Goal: Check status: Check status

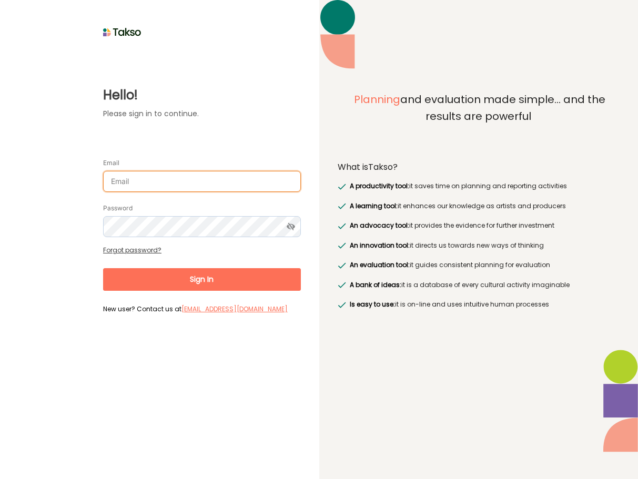
type input "[EMAIL_ADDRESS][DOMAIN_NAME]"
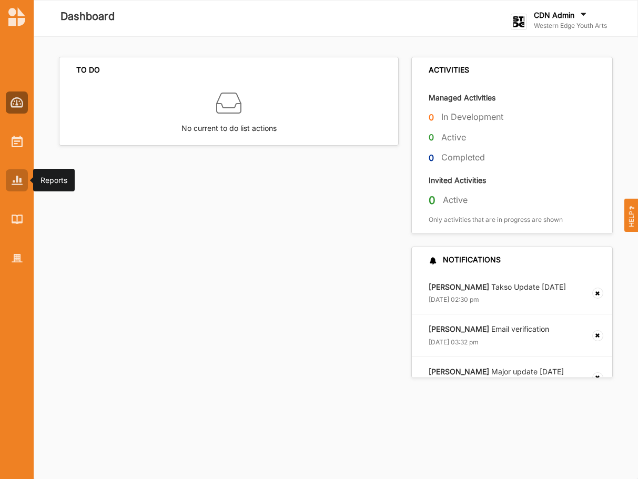
click at [16, 177] on img at bounding box center [17, 180] width 11 height 9
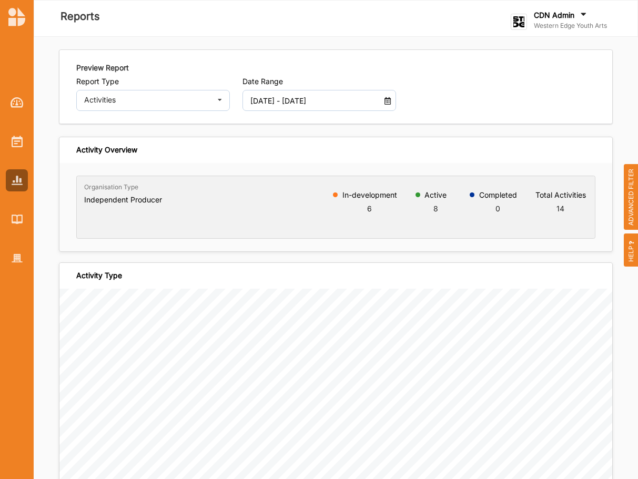
click at [387, 98] on icon at bounding box center [387, 99] width 9 height 7
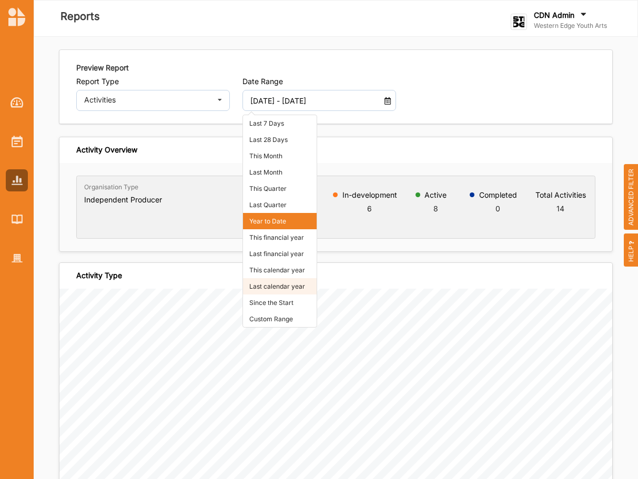
click at [274, 287] on li "Last calendar year" at bounding box center [280, 286] width 74 height 16
type input "[DATE] - [DATE]"
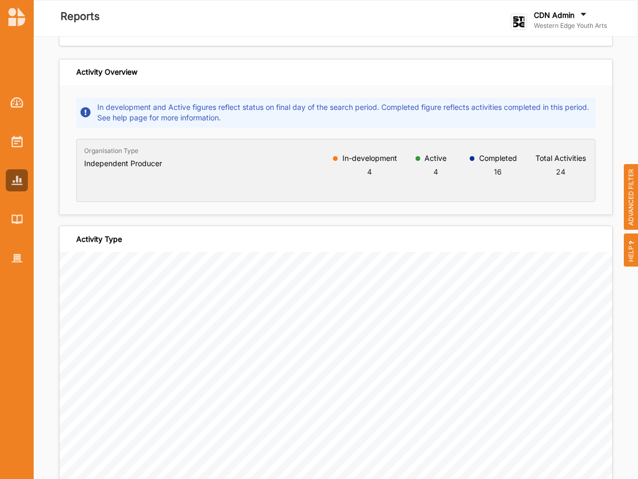
scroll to position [72, 0]
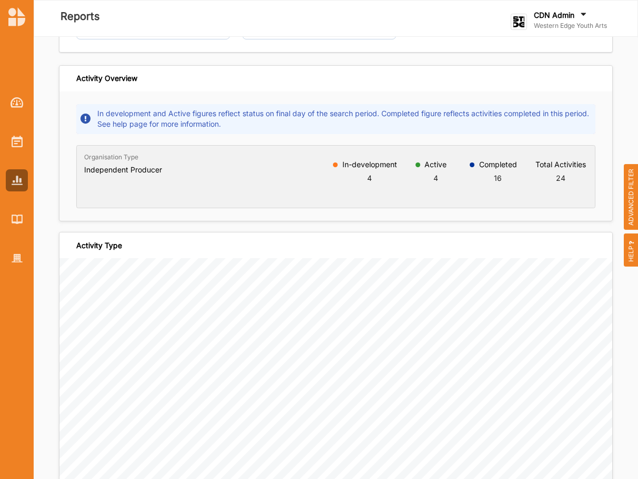
click at [631, 199] on span "ADVANCED FILTER" at bounding box center [631, 197] width 15 height 66
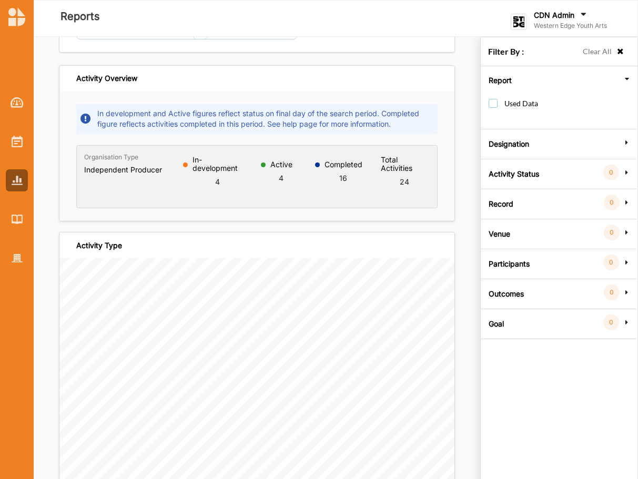
click at [493, 105] on label "Used Data" at bounding box center [513, 108] width 49 height 19
checkbox input "true"
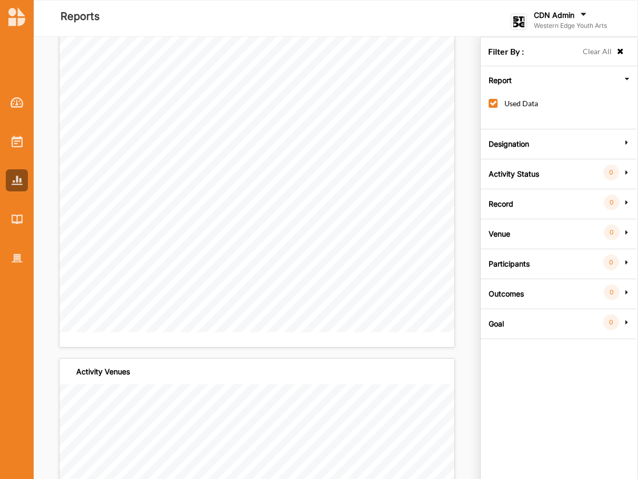
scroll to position [358, 0]
